Goal: Check status: Check status

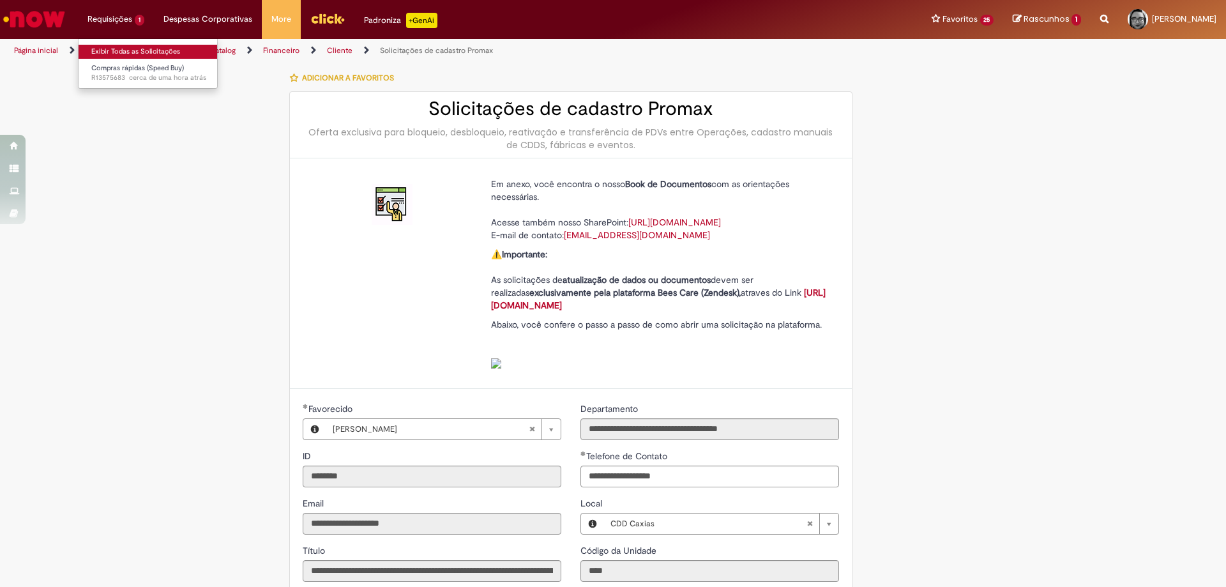
click at [114, 50] on link "Exibir Todas as Solicitações" at bounding box center [149, 52] width 141 height 14
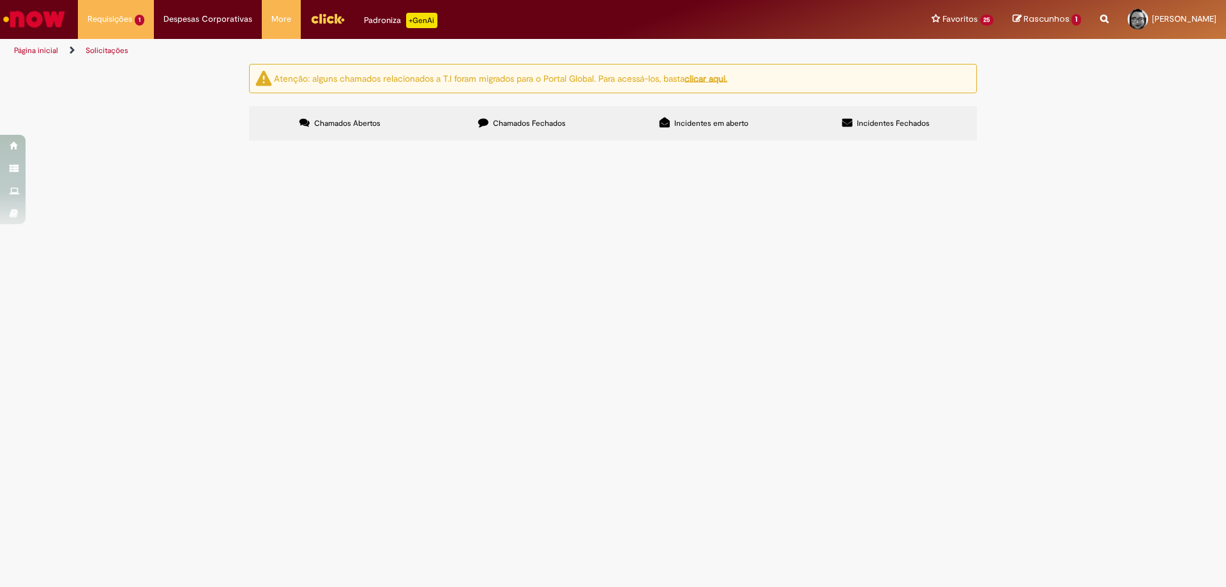
click at [0, 0] on td "Favor abrir pedido para fornecedor Espro - [GEOGRAPHIC_DATA]" at bounding box center [0, 0] width 0 height 0
click at [0, 0] on span "Favor abrir pedido para fornecedor Espro - [GEOGRAPHIC_DATA]" at bounding box center [0, 0] width 0 height 0
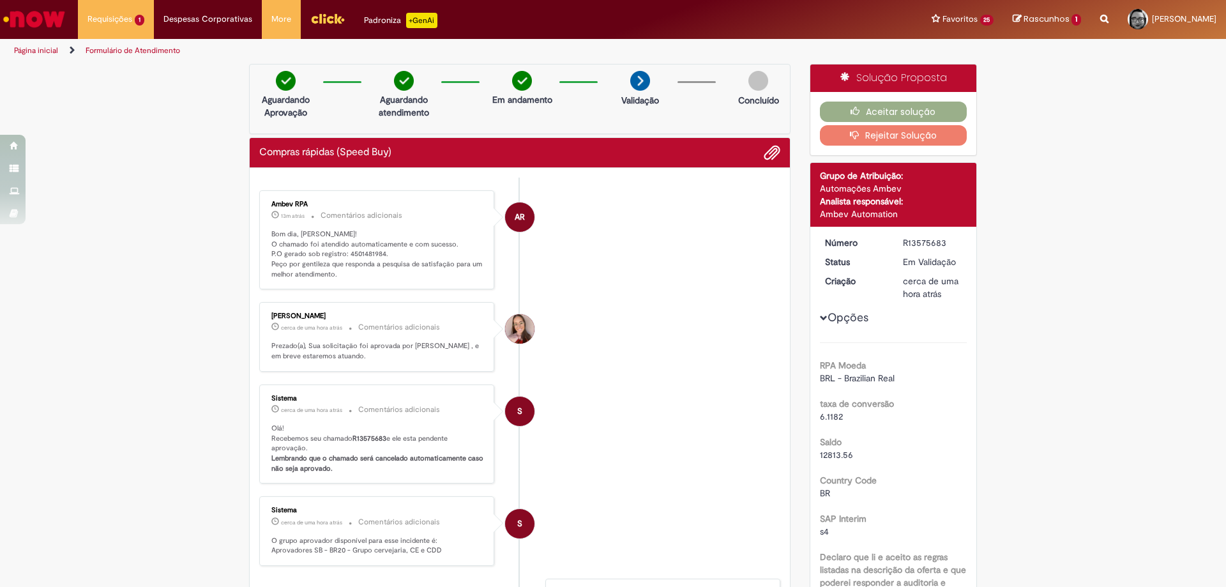
click at [361, 178] on ul "AR Ambev RPA 13m atrás 13 minutos atrás Comentários adicionais Bom dia, [PERSON…" at bounding box center [519, 484] width 521 height 612
click at [355, 257] on p "Bom dia, [PERSON_NAME]! O chamado foi atendido automaticamente e com sucesso. P…" at bounding box center [377, 254] width 213 height 50
copy p "4501481984"
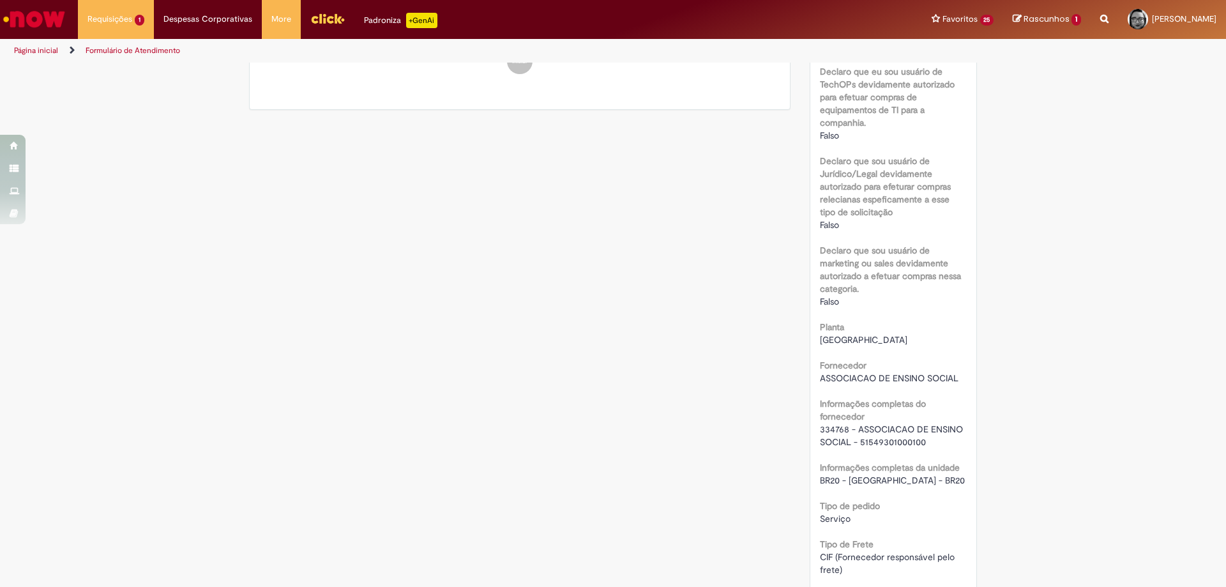
scroll to position [894, 0]
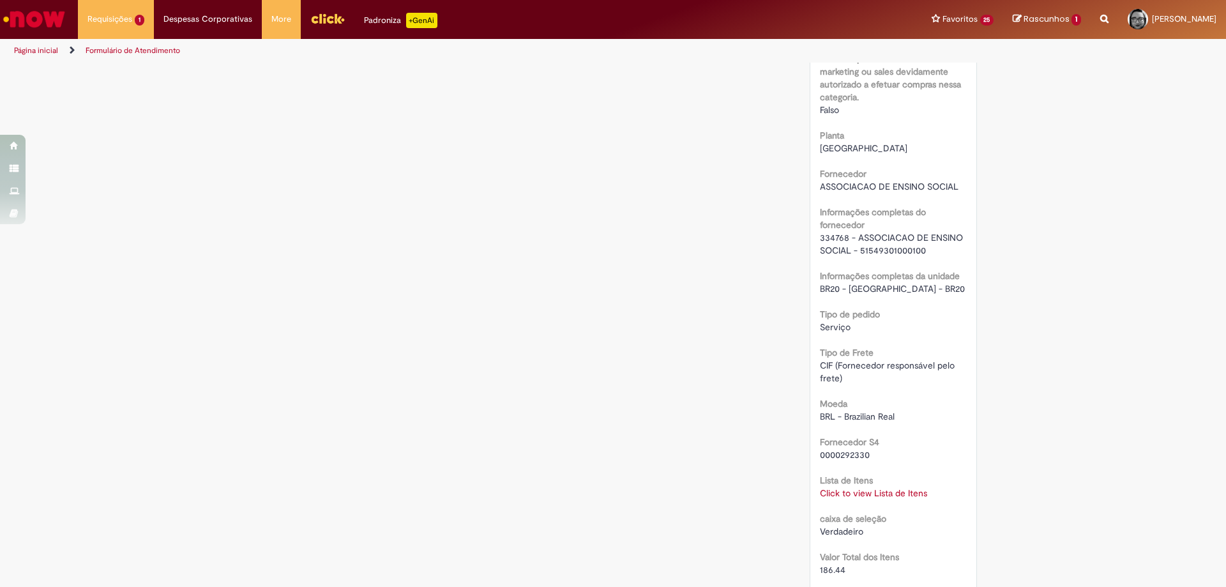
click at [857, 493] on link "Click to view Lista de Itens" at bounding box center [873, 492] width 107 height 11
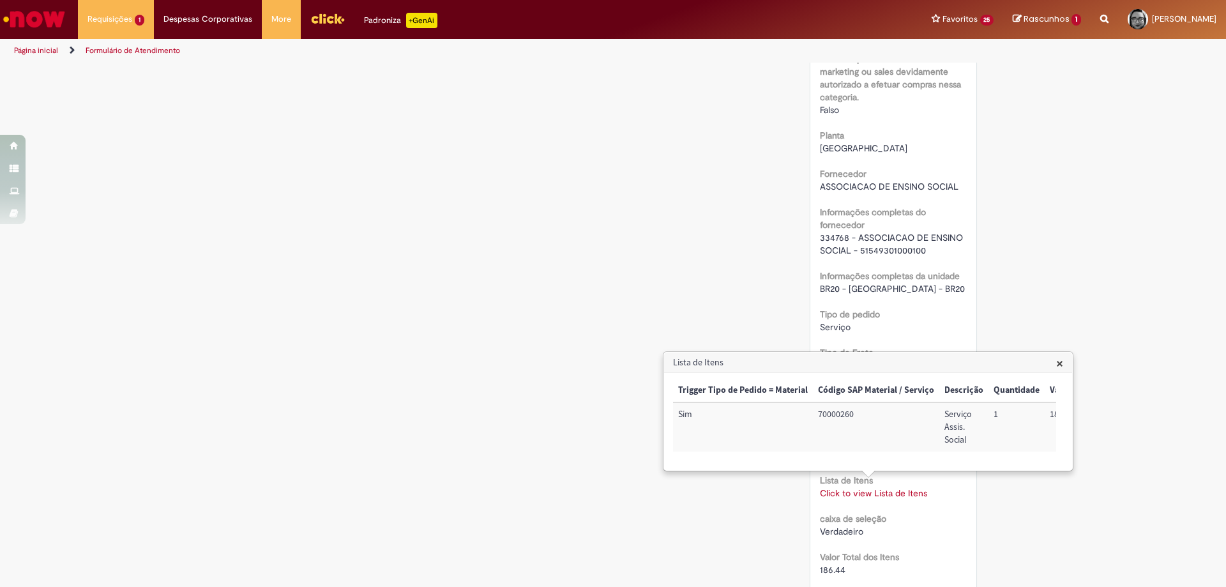
click at [823, 414] on td "70000260" at bounding box center [876, 426] width 126 height 49
copy td "70000260"
click at [951, 437] on td "Serviço Assis. Social" at bounding box center [964, 426] width 49 height 49
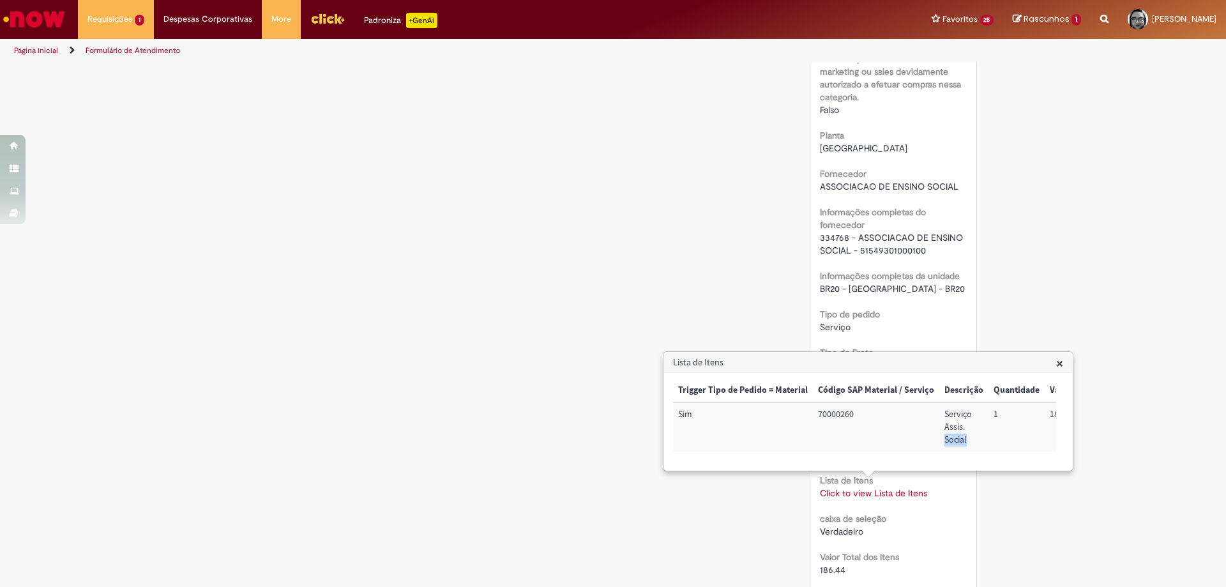
click at [951, 437] on td "Serviço Assis. Social" at bounding box center [964, 426] width 49 height 49
copy td "Serviço Assis. Social"
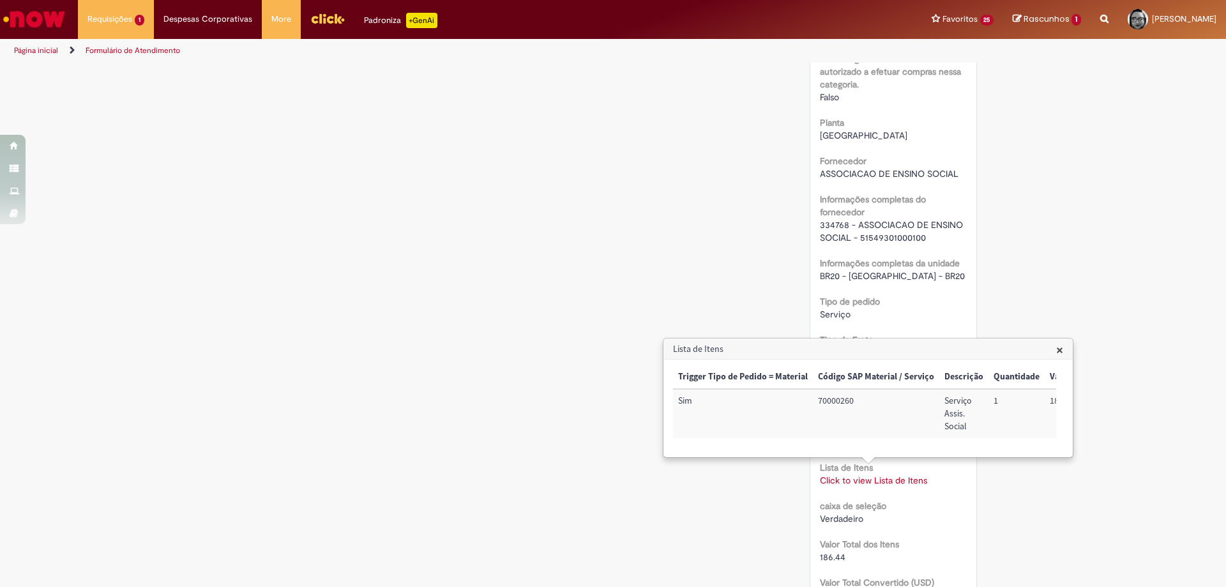
click at [593, 180] on div "Verificar Código de Barras Aguardando Aprovação Aguardando atendimento Em andam…" at bounding box center [613, 185] width 747 height 2031
